Goal: Task Accomplishment & Management: Manage account settings

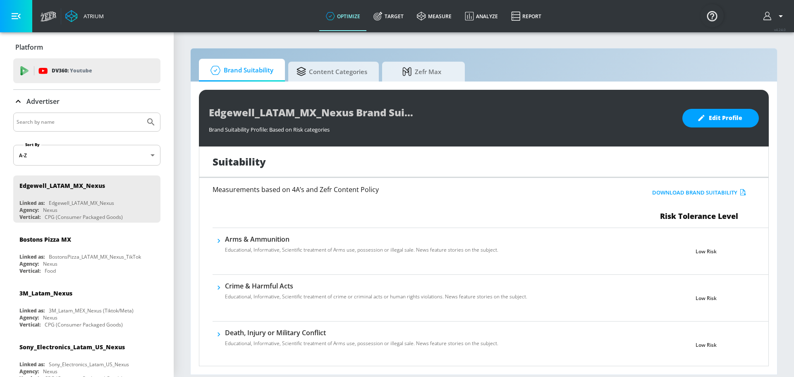
click at [776, 16] on icon "button" at bounding box center [781, 16] width 10 height 10
click at [742, 37] on div "Logout" at bounding box center [751, 39] width 70 height 10
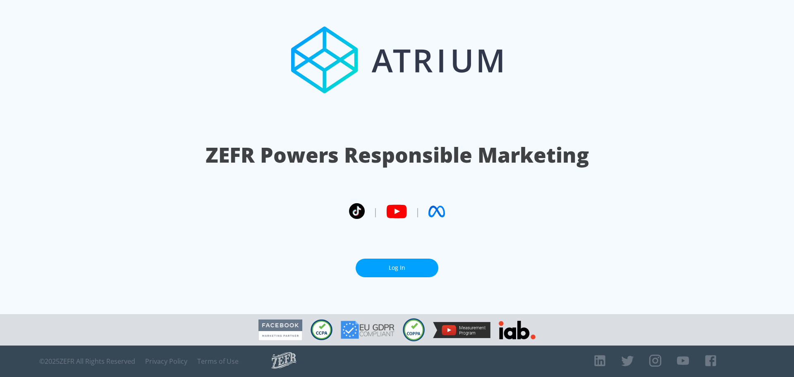
click at [406, 266] on link "Log In" at bounding box center [397, 268] width 83 height 19
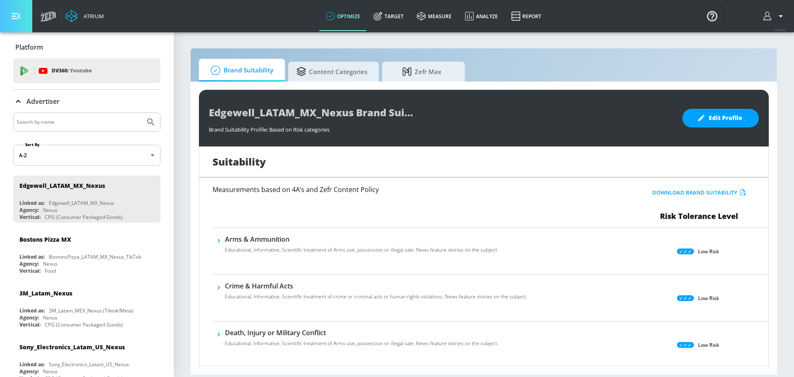
click at [17, 16] on icon "button" at bounding box center [16, 16] width 9 height 6
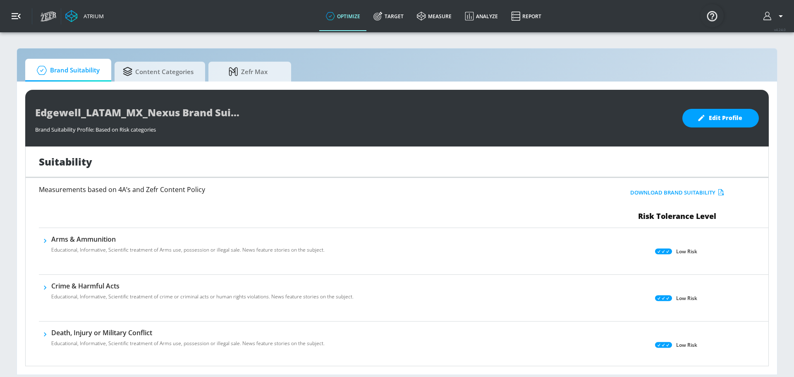
click at [17, 16] on icon "button" at bounding box center [16, 16] width 9 height 6
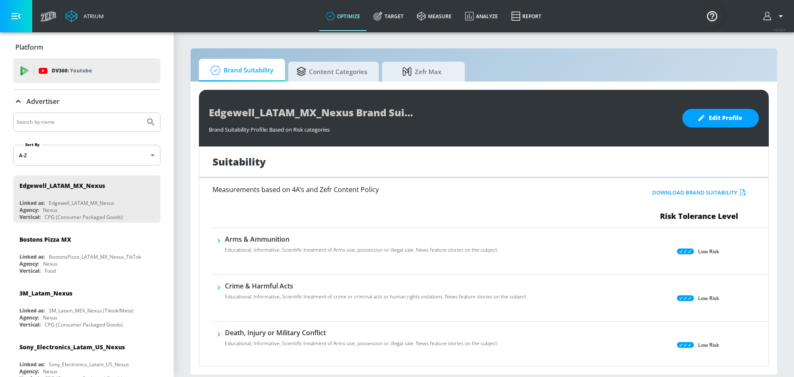
click at [43, 101] on p "Advertiser" at bounding box center [42, 101] width 33 height 9
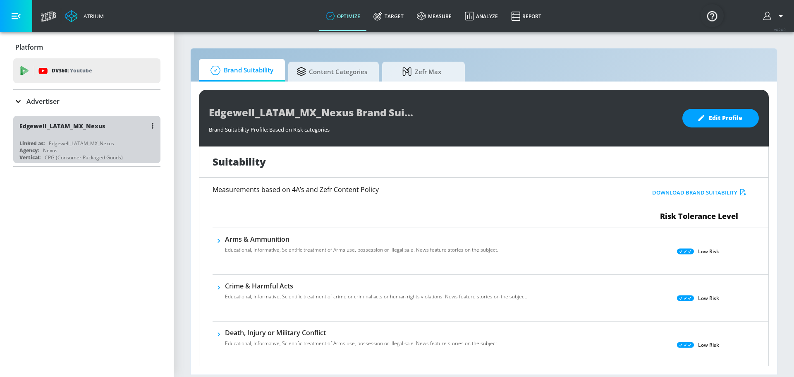
click at [59, 127] on div "Edgewell_LATAM_MX_Nexus" at bounding box center [62, 126] width 86 height 8
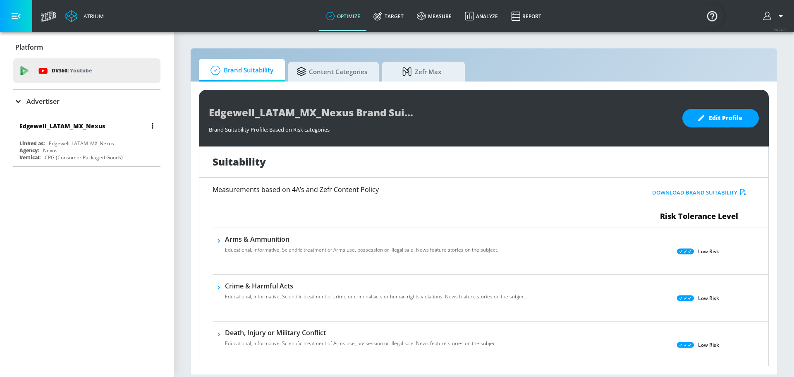
click at [154, 128] on button "button" at bounding box center [153, 126] width 12 height 12
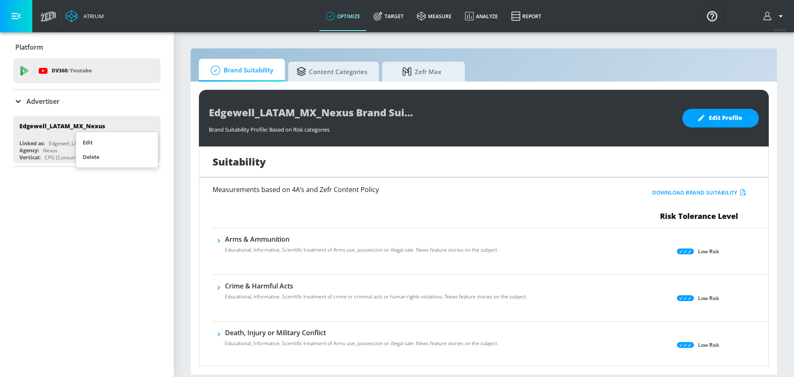
click at [117, 202] on div at bounding box center [397, 188] width 794 height 377
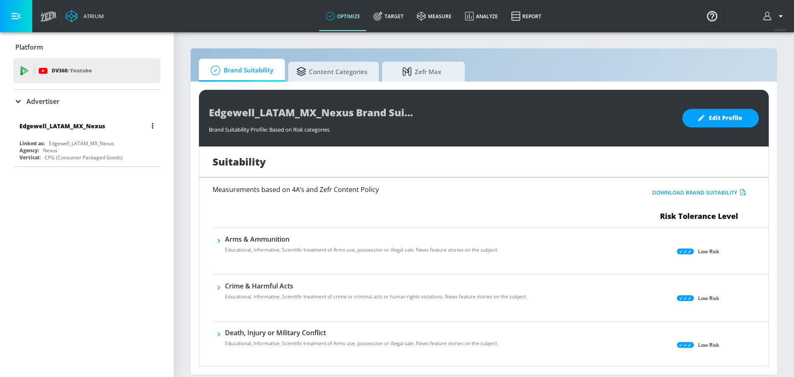
click at [79, 146] on div "Edgewell_LATAM_MX_Nexus" at bounding box center [81, 143] width 65 height 7
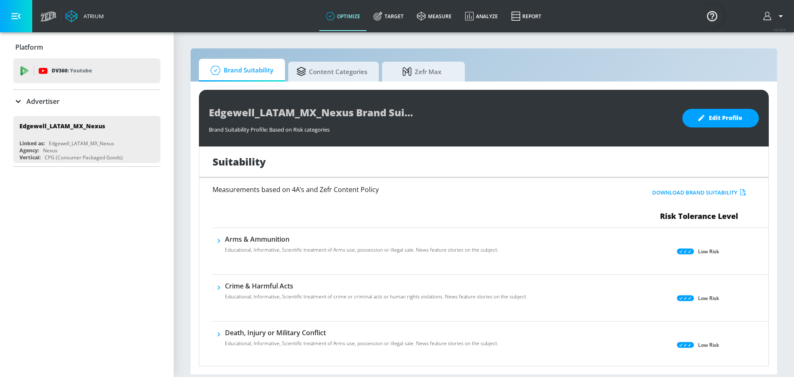
click at [23, 101] on div "Advertiser" at bounding box center [36, 101] width 46 height 10
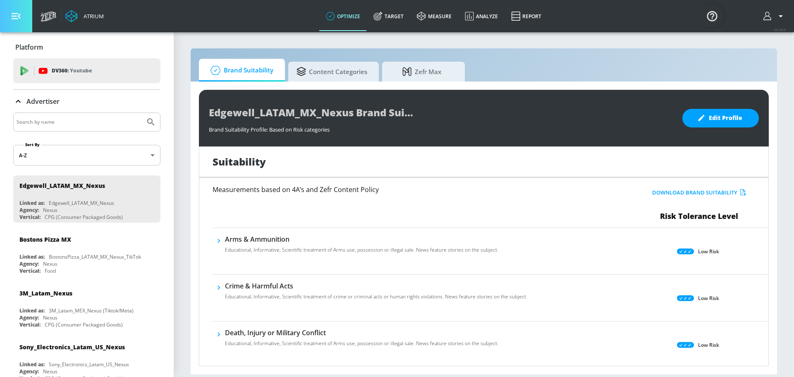
click at [21, 16] on button "button" at bounding box center [16, 16] width 32 height 32
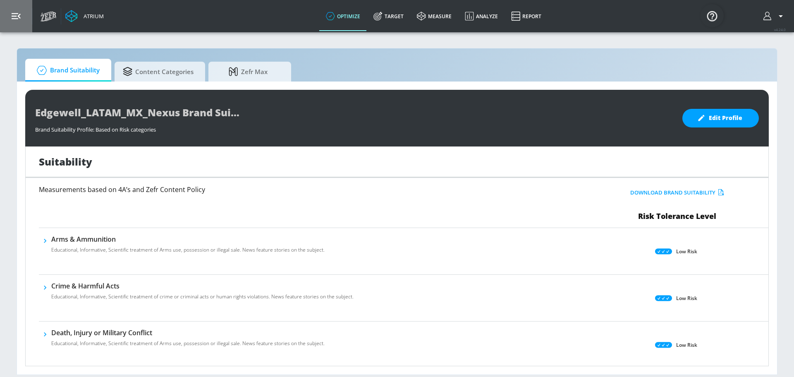
click at [9, 18] on button "button" at bounding box center [16, 16] width 32 height 32
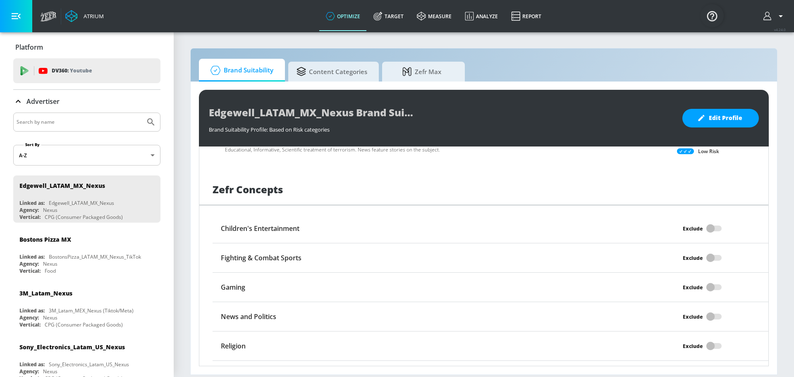
scroll to position [638, 0]
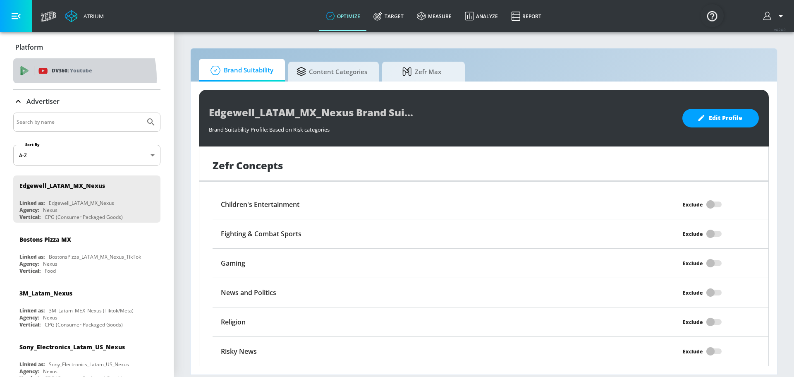
click at [55, 78] on div "DV360: Youtube" at bounding box center [86, 70] width 147 height 25
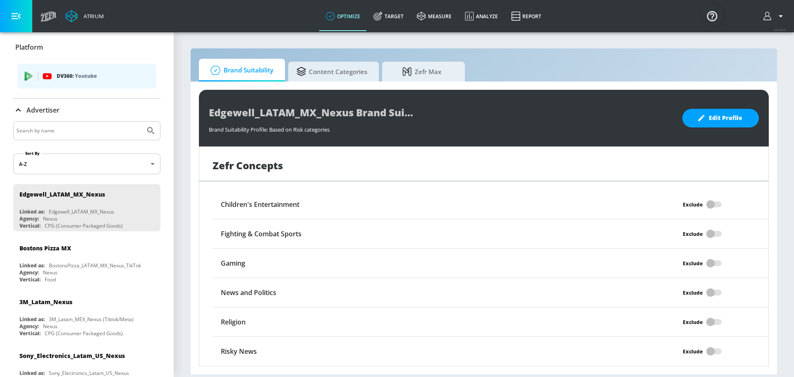
click at [71, 73] on p "DV360: Youtube" at bounding box center [103, 76] width 93 height 9
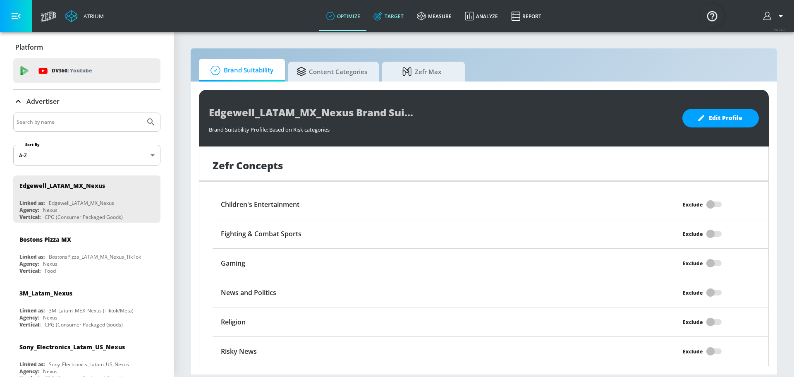
click at [403, 22] on link "Target" at bounding box center [388, 16] width 43 height 30
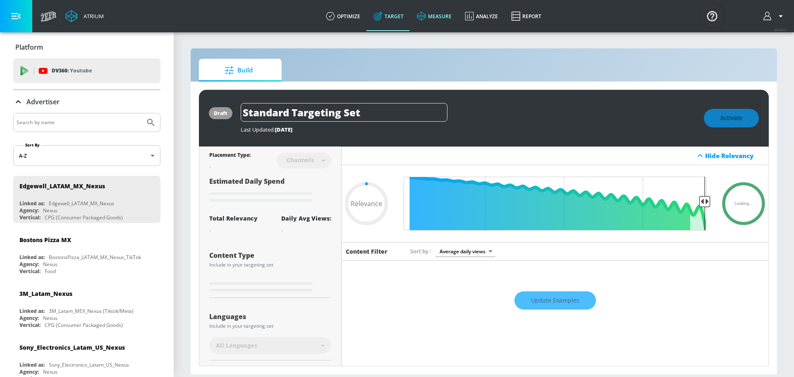
type input "0.05"
click at [438, 17] on link "measure" at bounding box center [434, 16] width 48 height 30
